Goal: Task Accomplishment & Management: Use online tool/utility

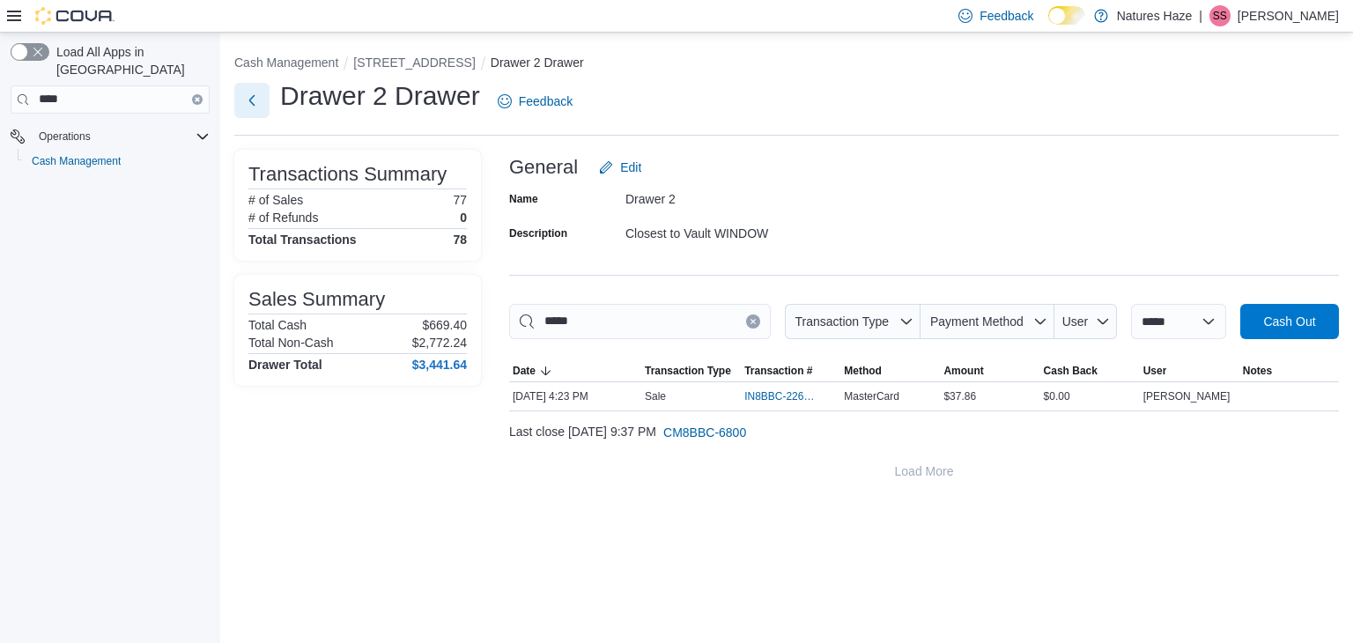
click at [251, 96] on button "Next" at bounding box center [251, 100] width 35 height 35
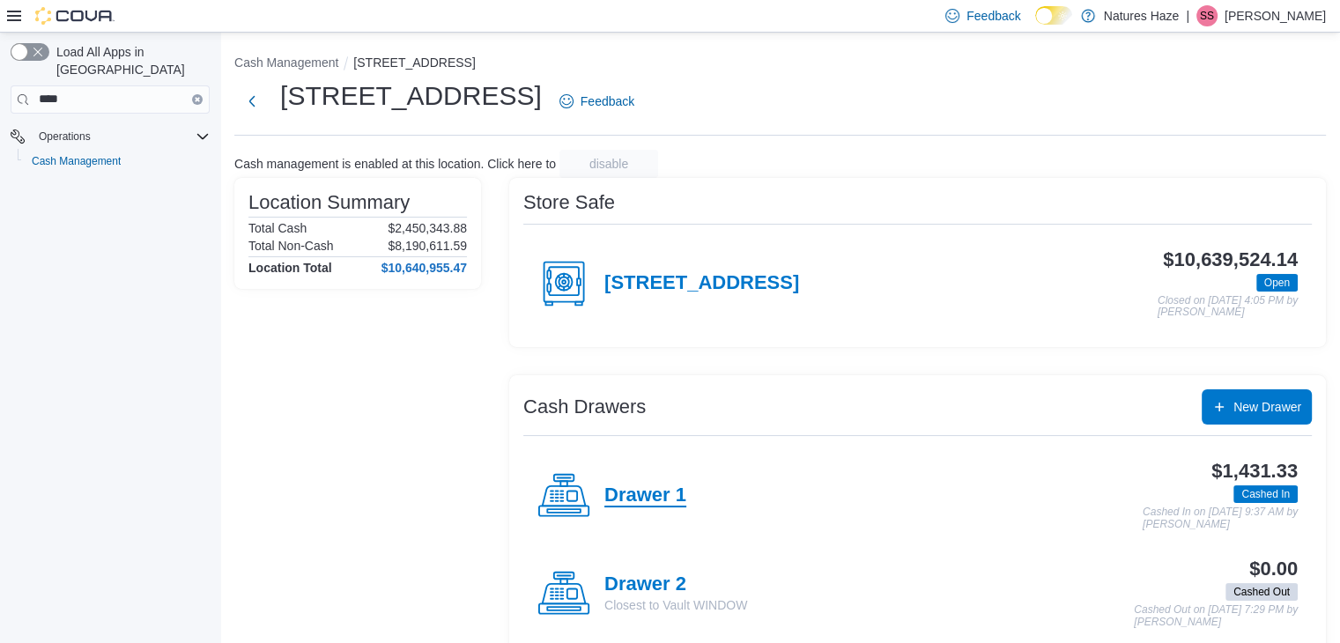
click at [664, 485] on h4 "Drawer 1" at bounding box center [645, 496] width 82 height 23
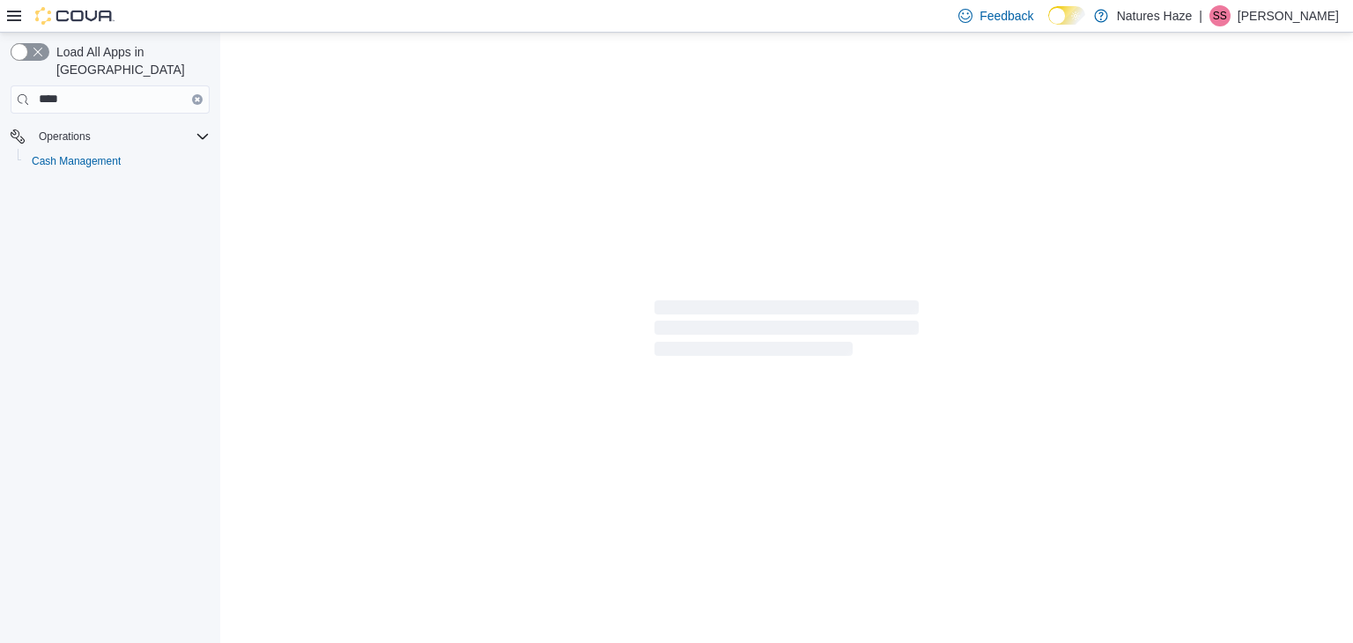
click at [664, 484] on div at bounding box center [786, 332] width 1133 height 599
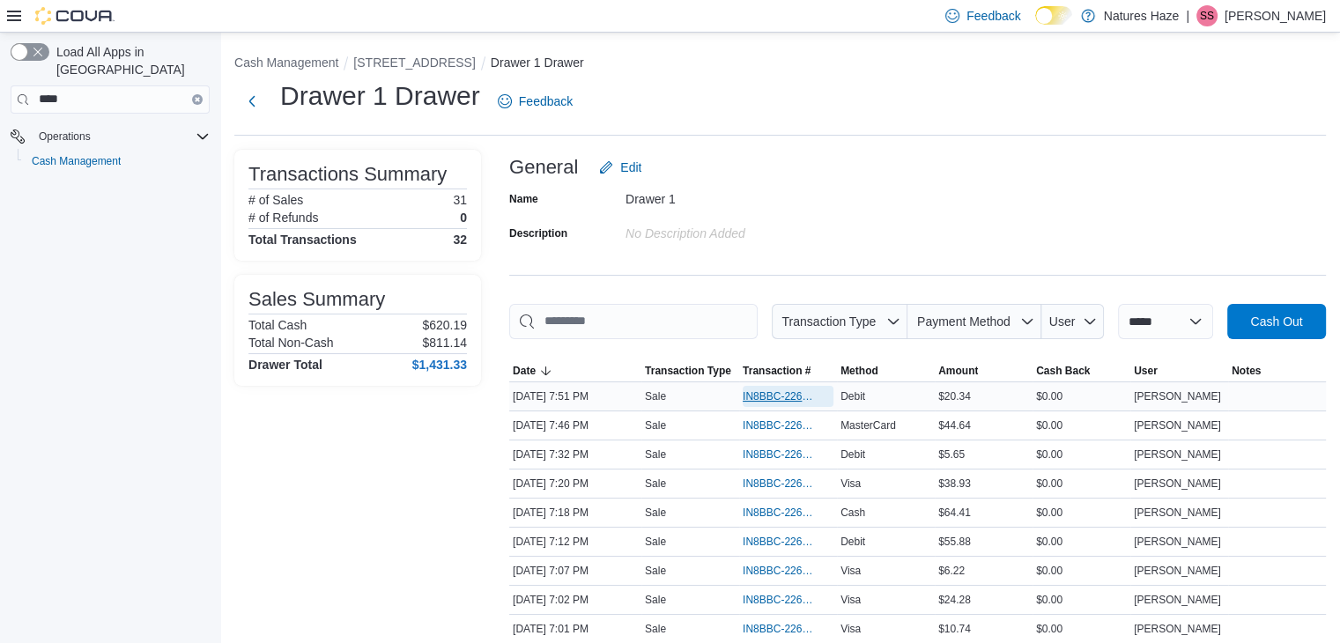
click at [761, 389] on span "IN8BBC-226928" at bounding box center [779, 396] width 73 height 14
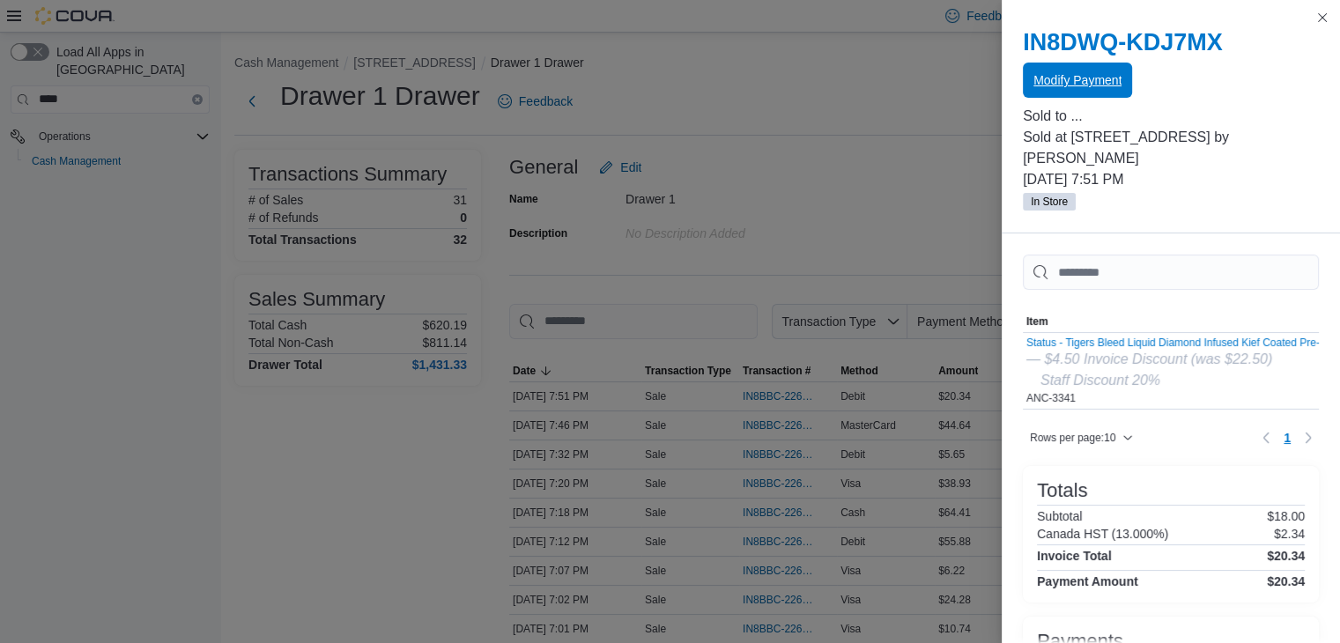
click at [1089, 74] on span "Modify Payment" at bounding box center [1078, 80] width 88 height 18
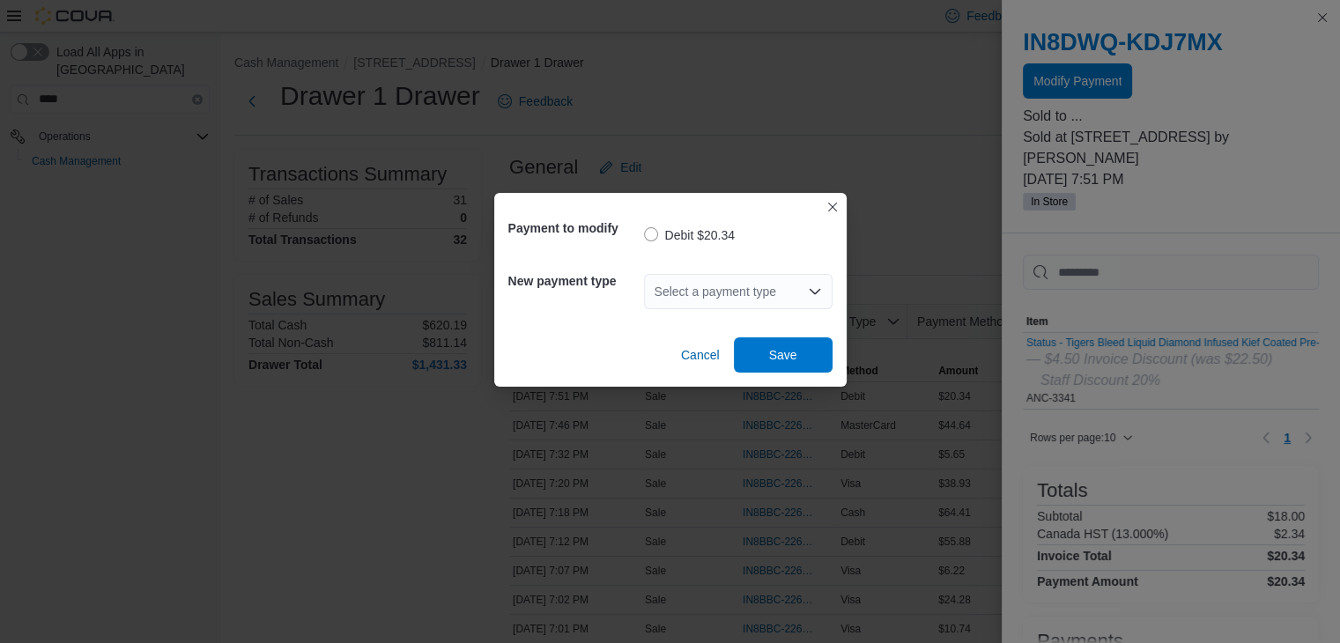
click at [821, 288] on div "Select a payment type" at bounding box center [738, 291] width 189 height 35
click at [809, 290] on icon "Open list of options" at bounding box center [815, 292] width 14 height 14
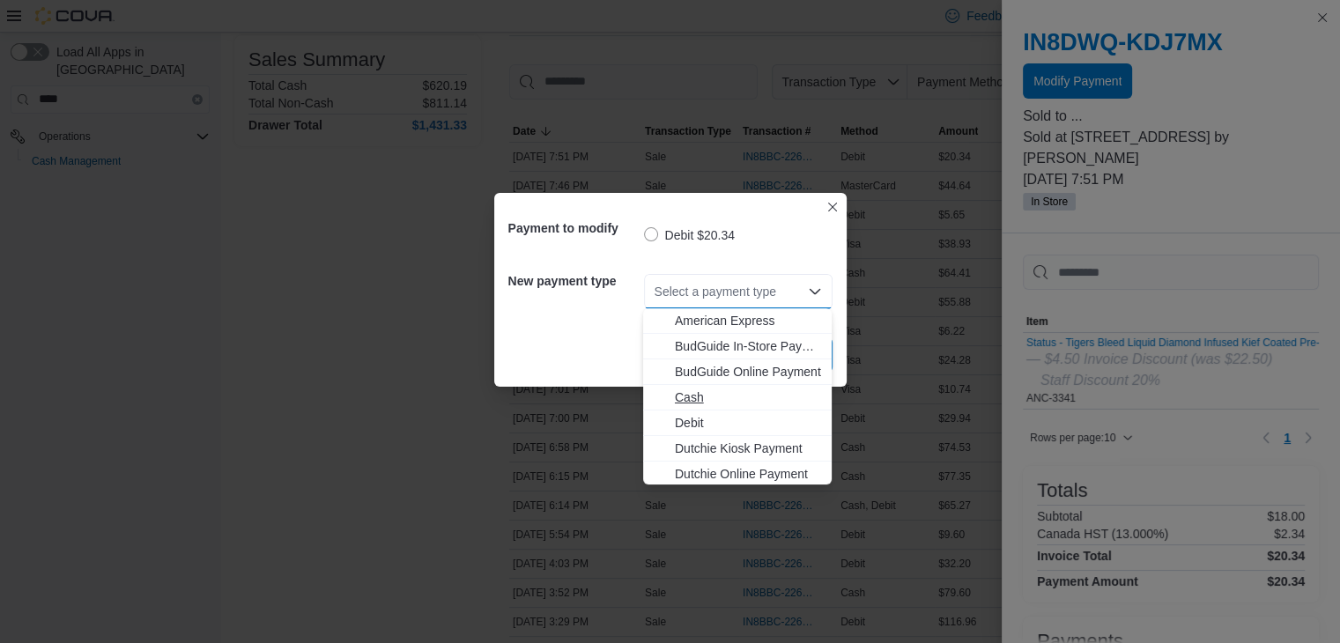
scroll to position [79, 0]
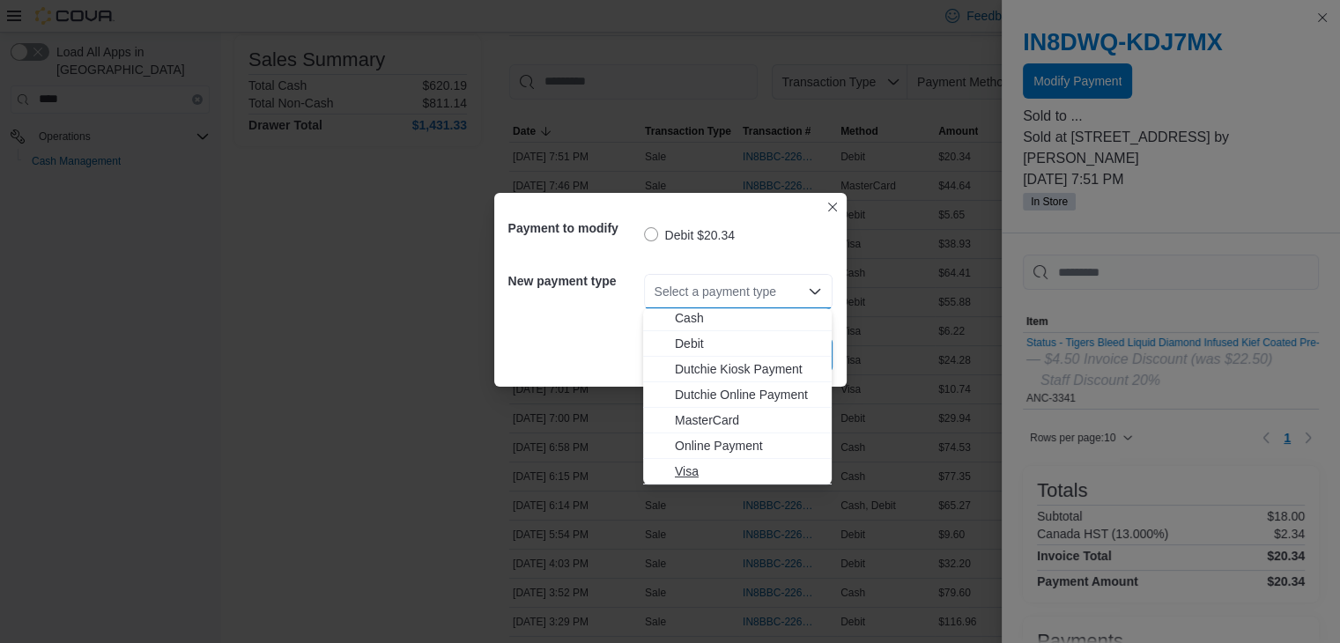
click at [698, 466] on span "Visa" at bounding box center [748, 472] width 146 height 18
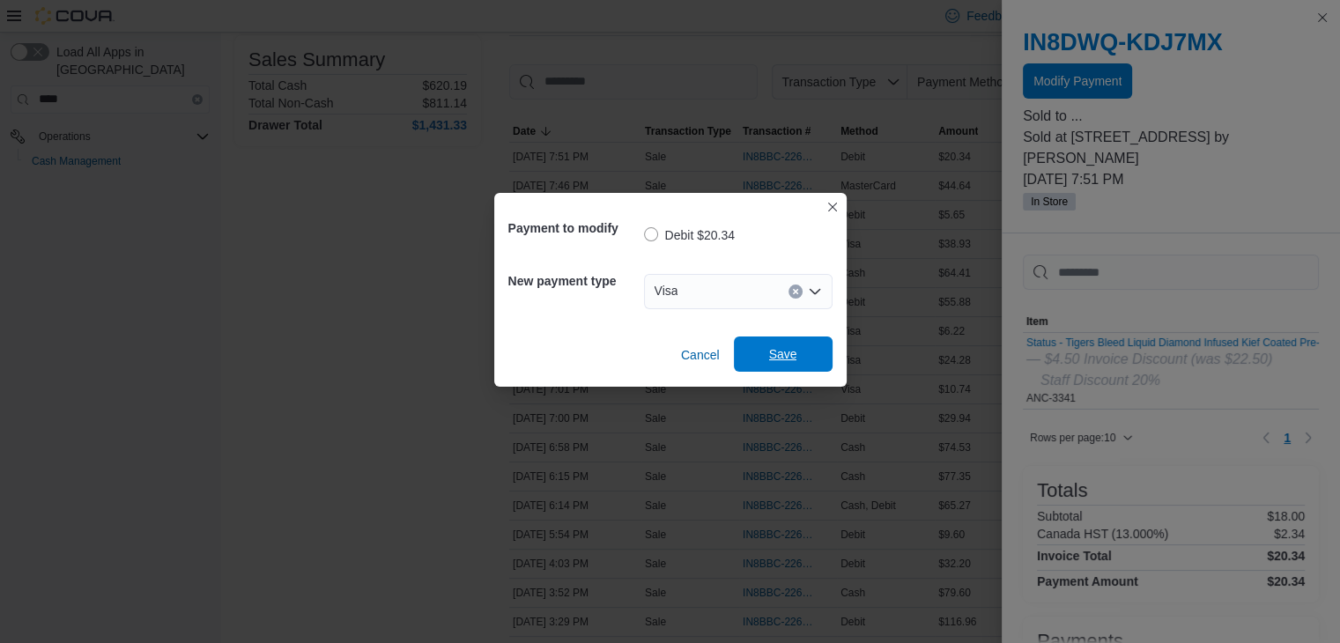
click at [790, 354] on span "Save" at bounding box center [783, 354] width 28 height 18
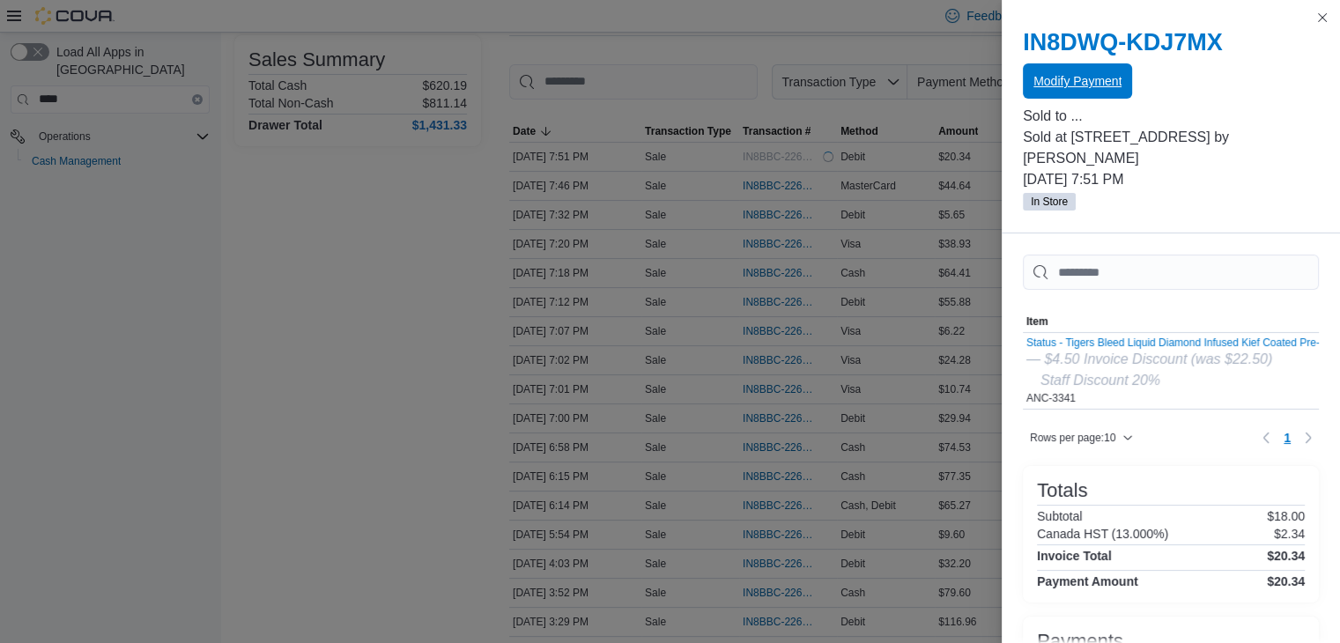
scroll to position [0, 0]
click at [1327, 19] on button "Close this dialog" at bounding box center [1322, 16] width 21 height 21
